Goal: Task Accomplishment & Management: Use online tool/utility

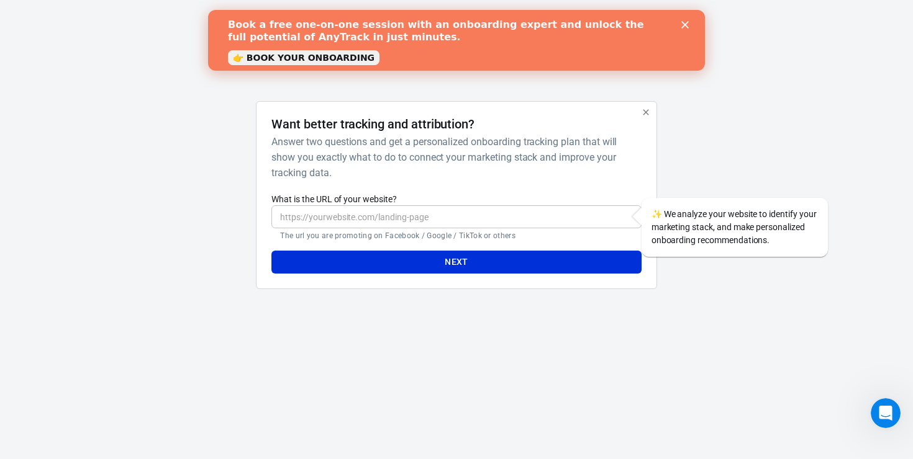
click at [692, 19] on div "Book a free one-on-one session with an onboarding expert and unlock the full po…" at bounding box center [456, 40] width 497 height 51
click at [685, 16] on div "Book a free one-on-one session with an onboarding expert and unlock the full po…" at bounding box center [456, 40] width 497 height 51
click at [692, 10] on div "Book a free one-on-one session with an onboarding expert and unlock the full po…" at bounding box center [456, 40] width 497 height 61
click at [683, 20] on div "Book a free one-on-one session with an onboarding expert and unlock the full po…" at bounding box center [456, 40] width 457 height 51
click at [641, 108] on icon "button" at bounding box center [646, 112] width 10 height 10
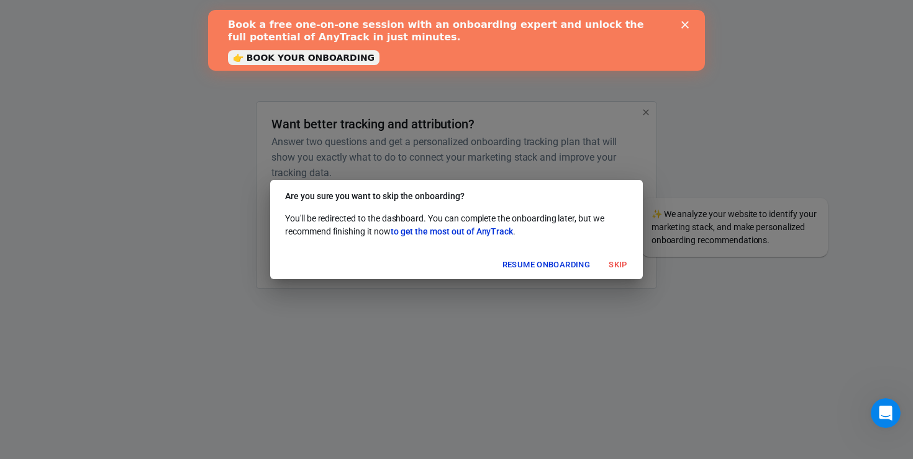
click at [611, 263] on button "Skip" at bounding box center [618, 265] width 40 height 19
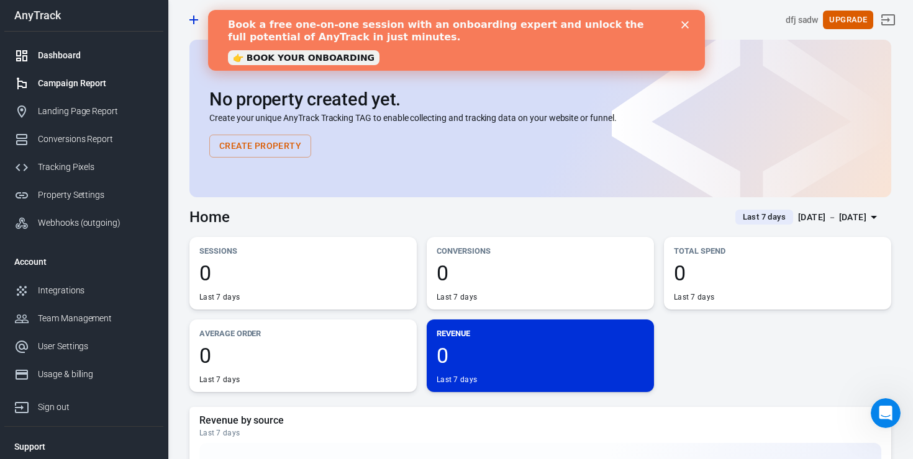
click at [93, 91] on link "Campaign Report" at bounding box center [83, 84] width 159 height 28
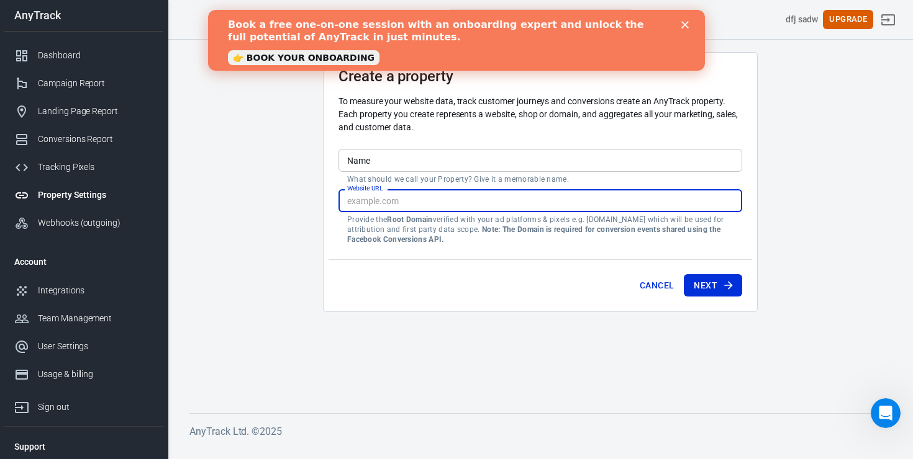
click at [397, 204] on input "Website URL" at bounding box center [540, 200] width 404 height 23
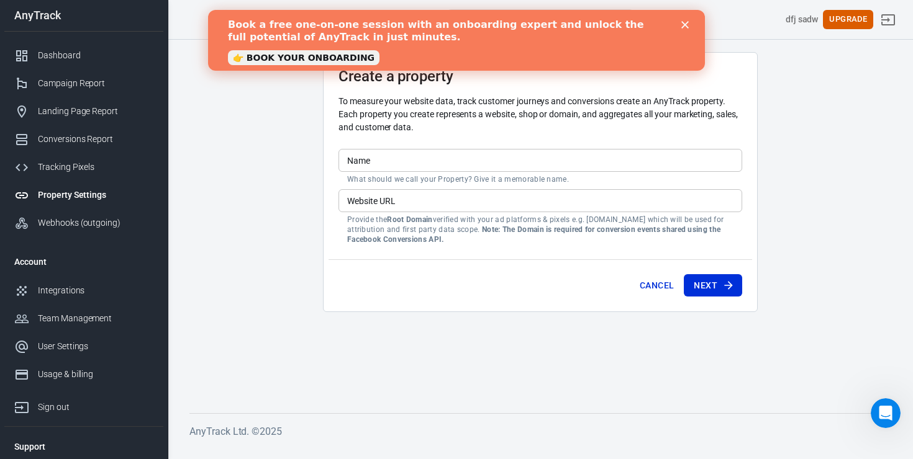
click at [679, 22] on div "Book a free one-on-one session with an onboarding expert and unlock the full po…" at bounding box center [456, 40] width 457 height 51
click at [683, 25] on icon "Close" at bounding box center [684, 24] width 7 height 7
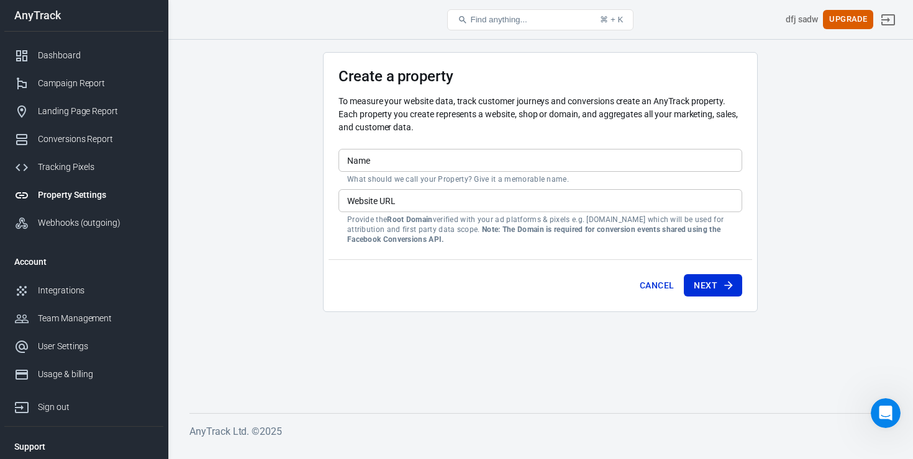
click at [490, 334] on main "Create a property To measure your website data, track customer journeys and con…" at bounding box center [540, 222] width 702 height 341
